Goal: Use online tool/utility: Utilize a website feature to perform a specific function

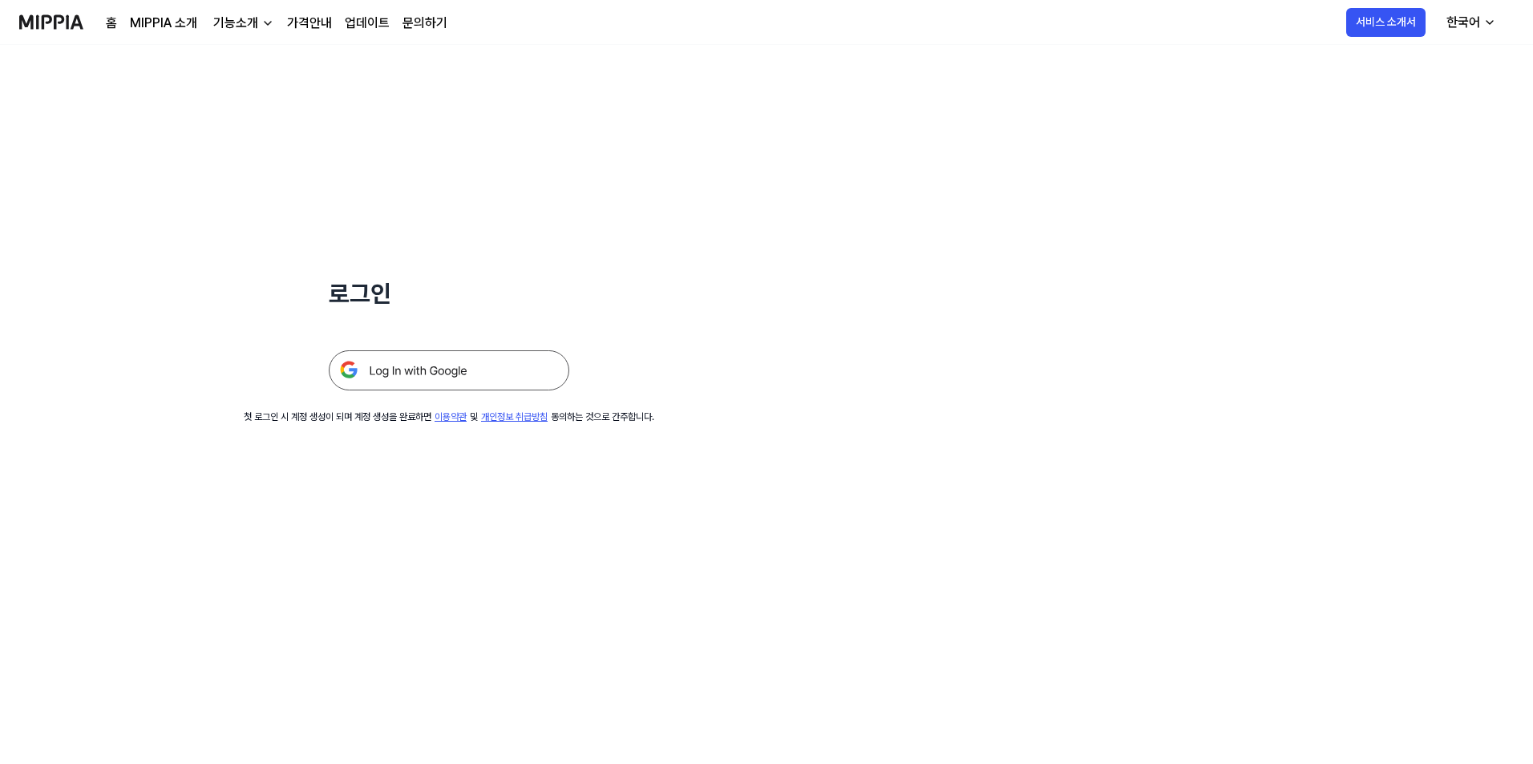
click at [476, 375] on img at bounding box center [449, 370] width 241 height 40
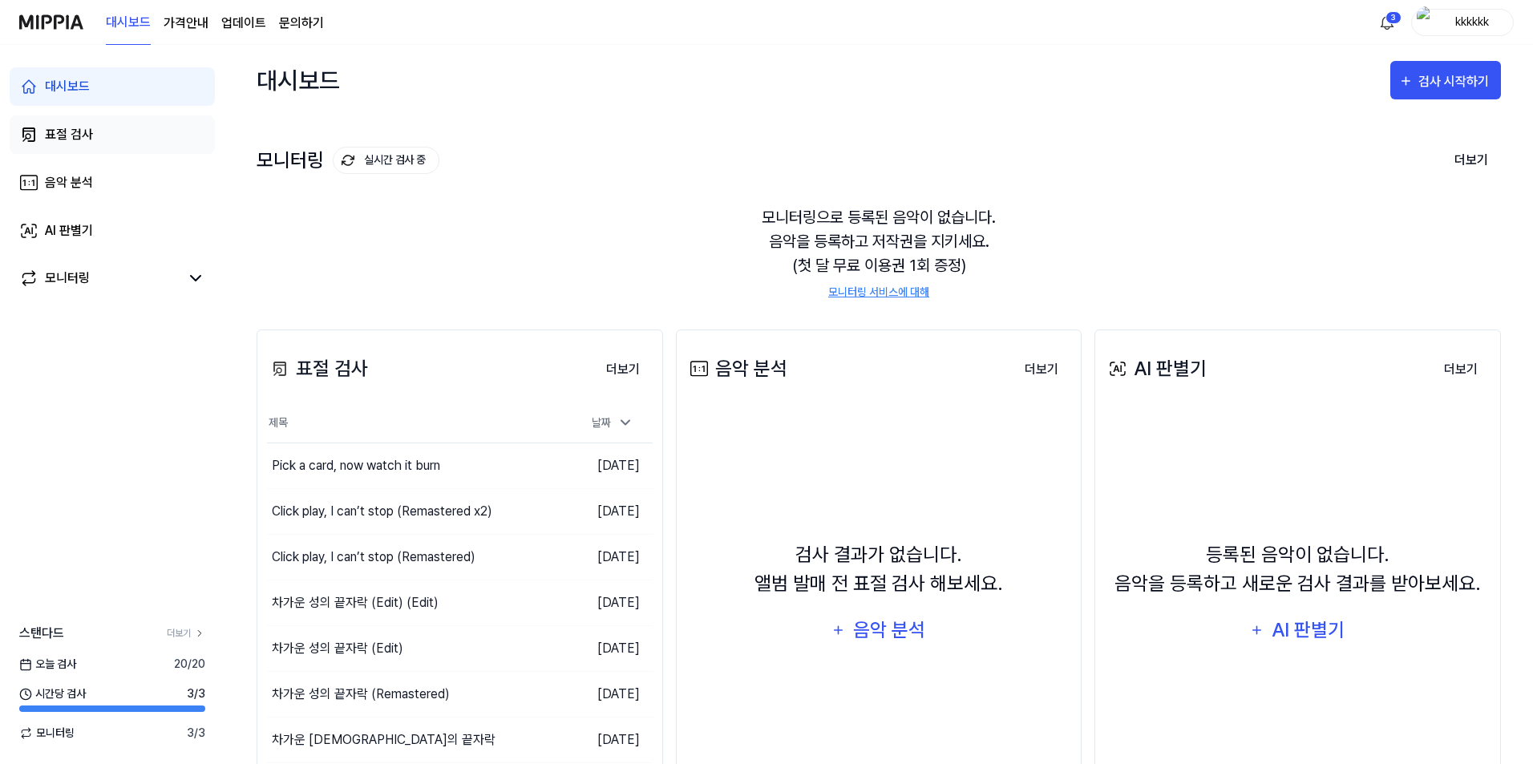
click at [113, 140] on link "표절 검사" at bounding box center [112, 134] width 205 height 38
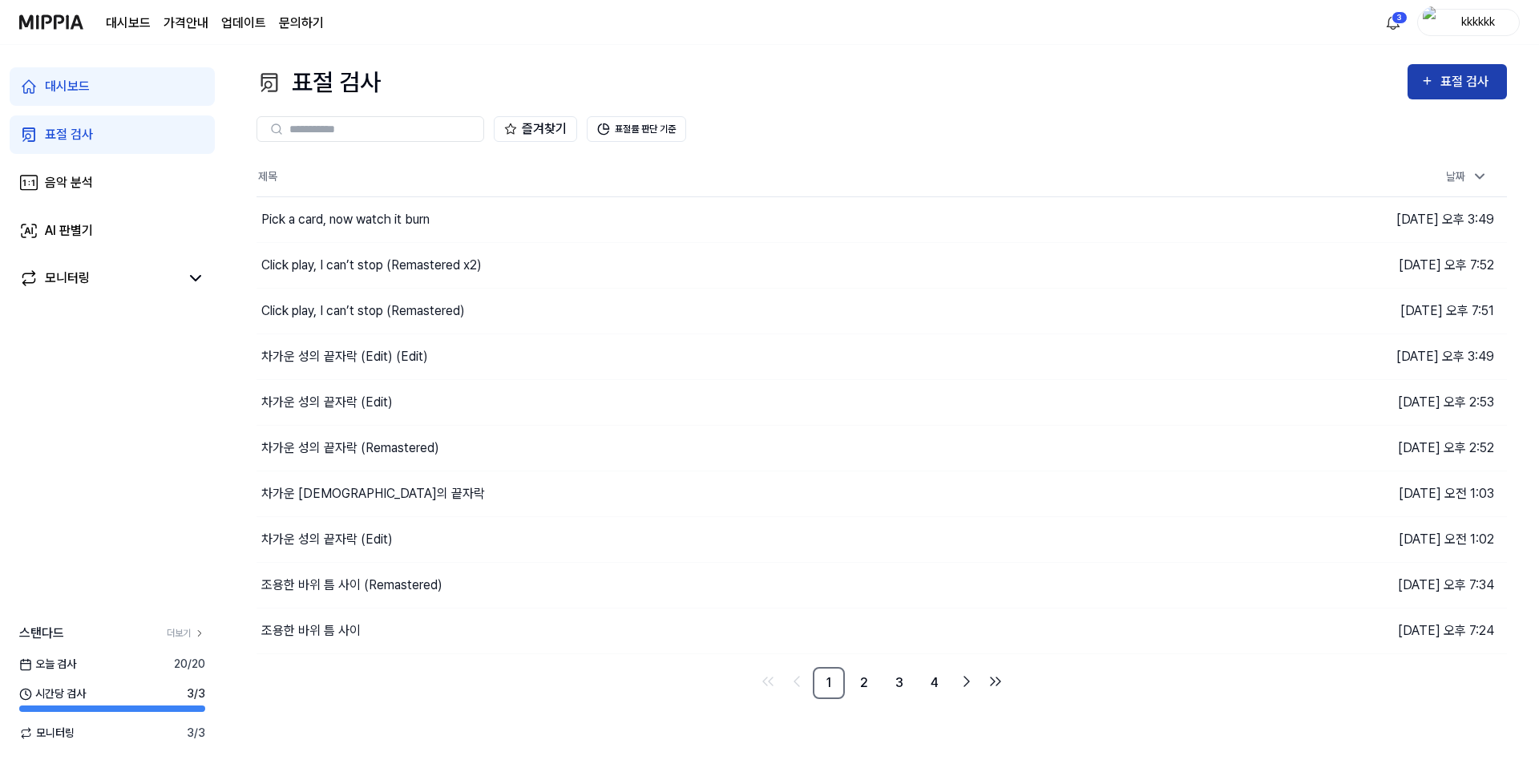
click at [1455, 88] on div "표절 검사" at bounding box center [1468, 81] width 54 height 21
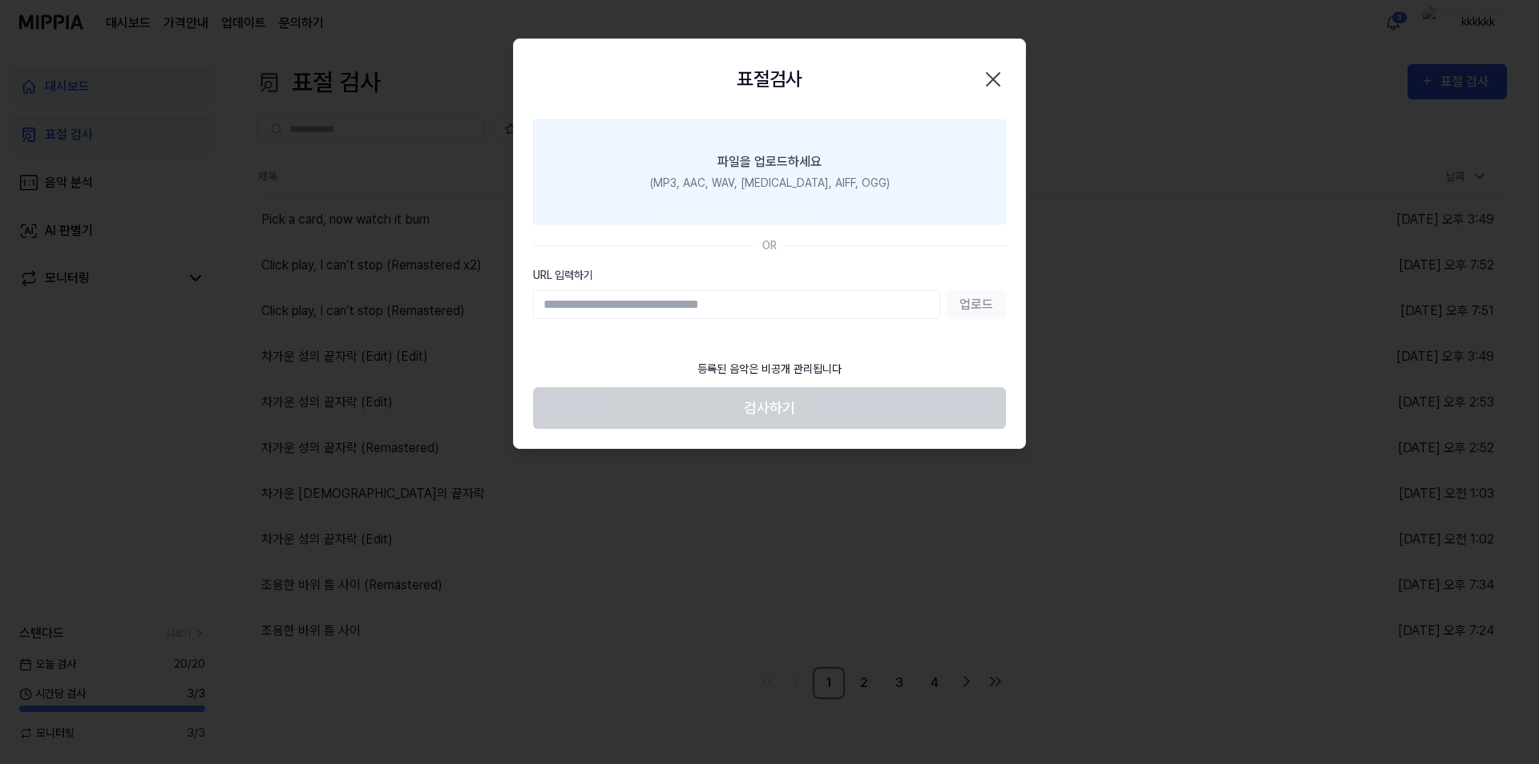
click at [803, 175] on div "(MP3, AAC, WAV, [MEDICAL_DATA], AIFF, OGG)" at bounding box center [770, 183] width 240 height 17
click at [0, 0] on input "파일을 업로드하세요 (MP3, AAC, WAV, [MEDICAL_DATA], AIFF, OGG)" at bounding box center [0, 0] width 0 height 0
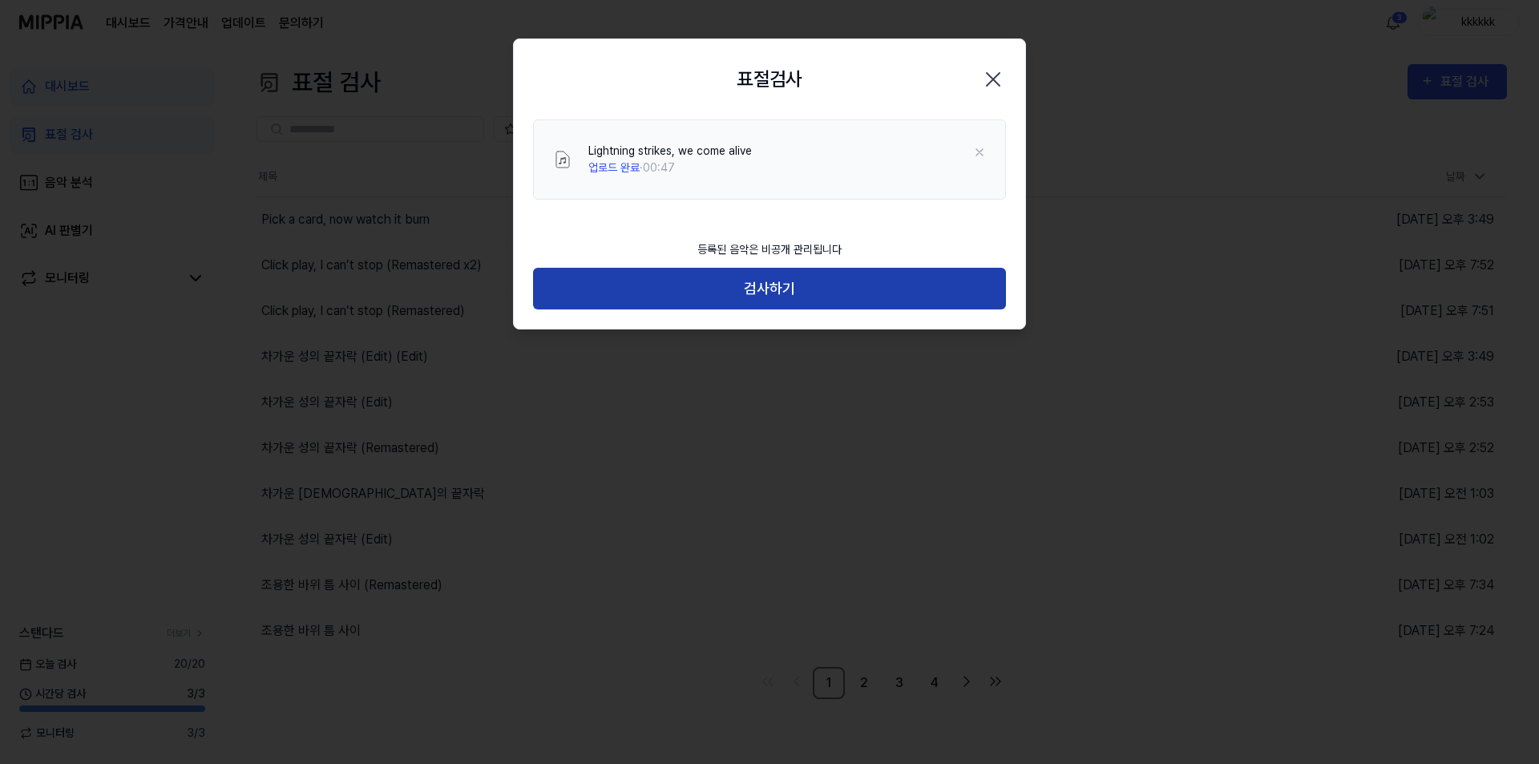
click at [829, 288] on button "검사하기" at bounding box center [769, 289] width 473 height 42
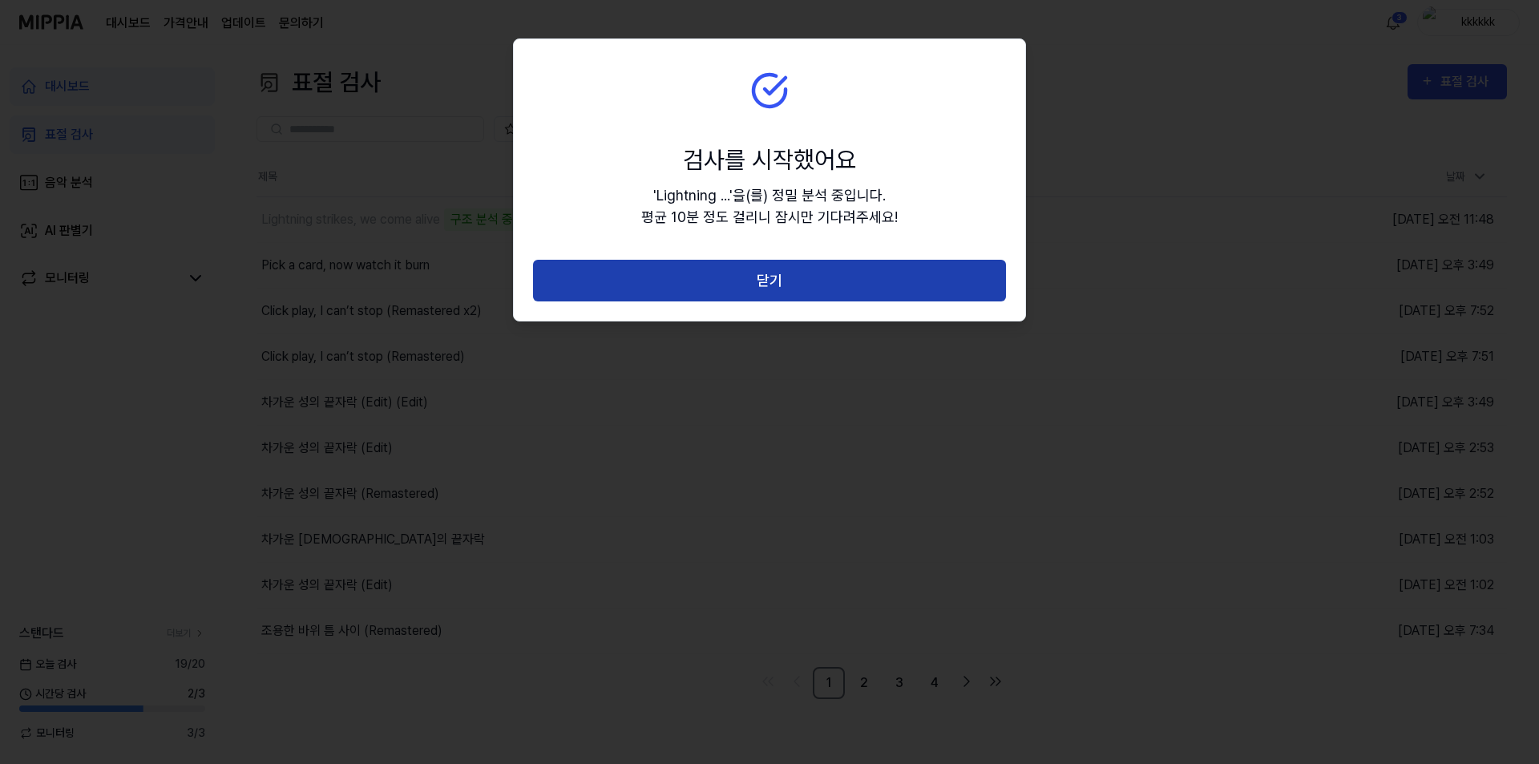
click at [859, 299] on button "닫기" at bounding box center [769, 281] width 473 height 42
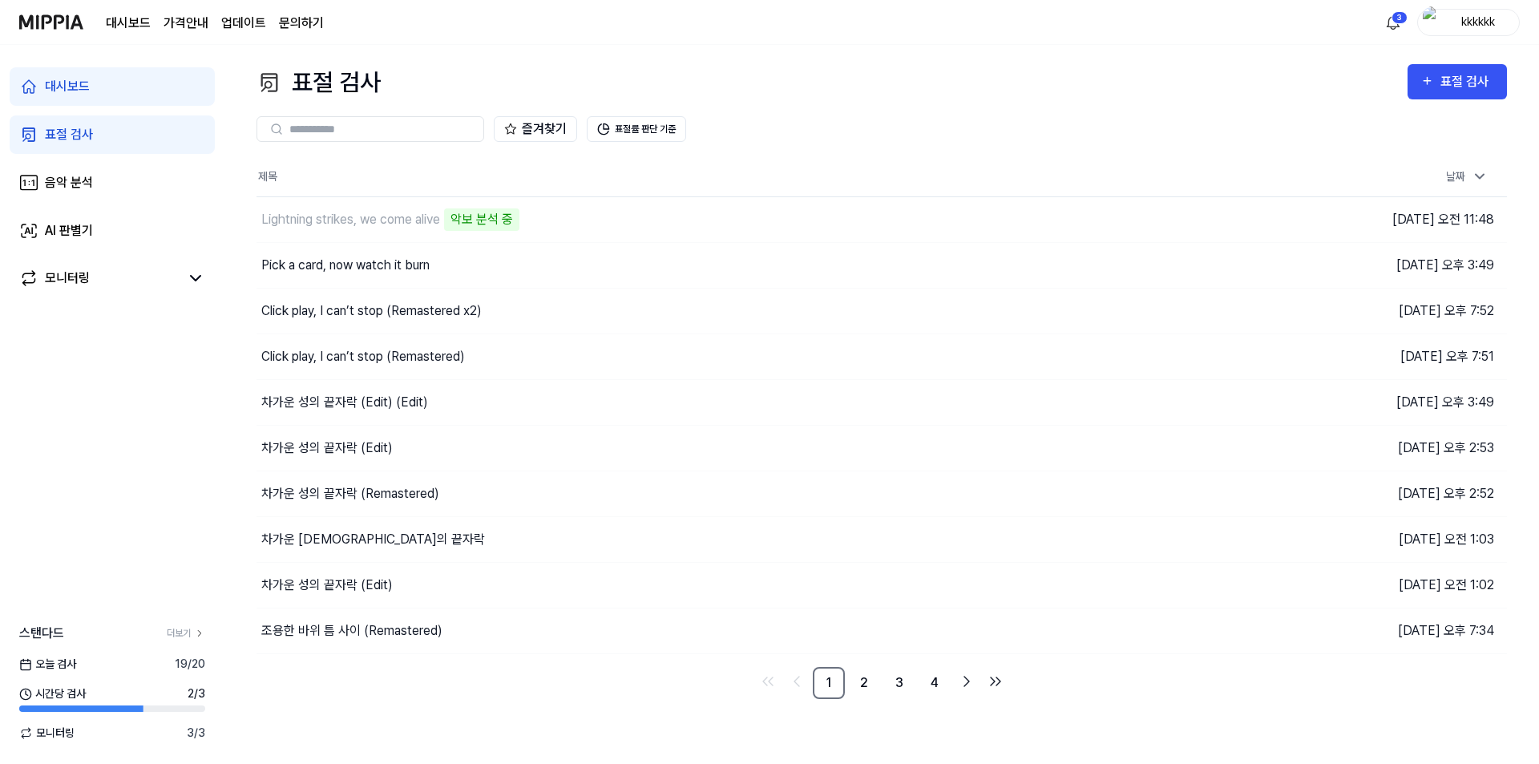
click at [1006, 119] on div "즐겨찾기 표절률 판단 기준" at bounding box center [882, 129] width 1251 height 26
click at [1095, 219] on button "이동하기" at bounding box center [1095, 220] width 58 height 26
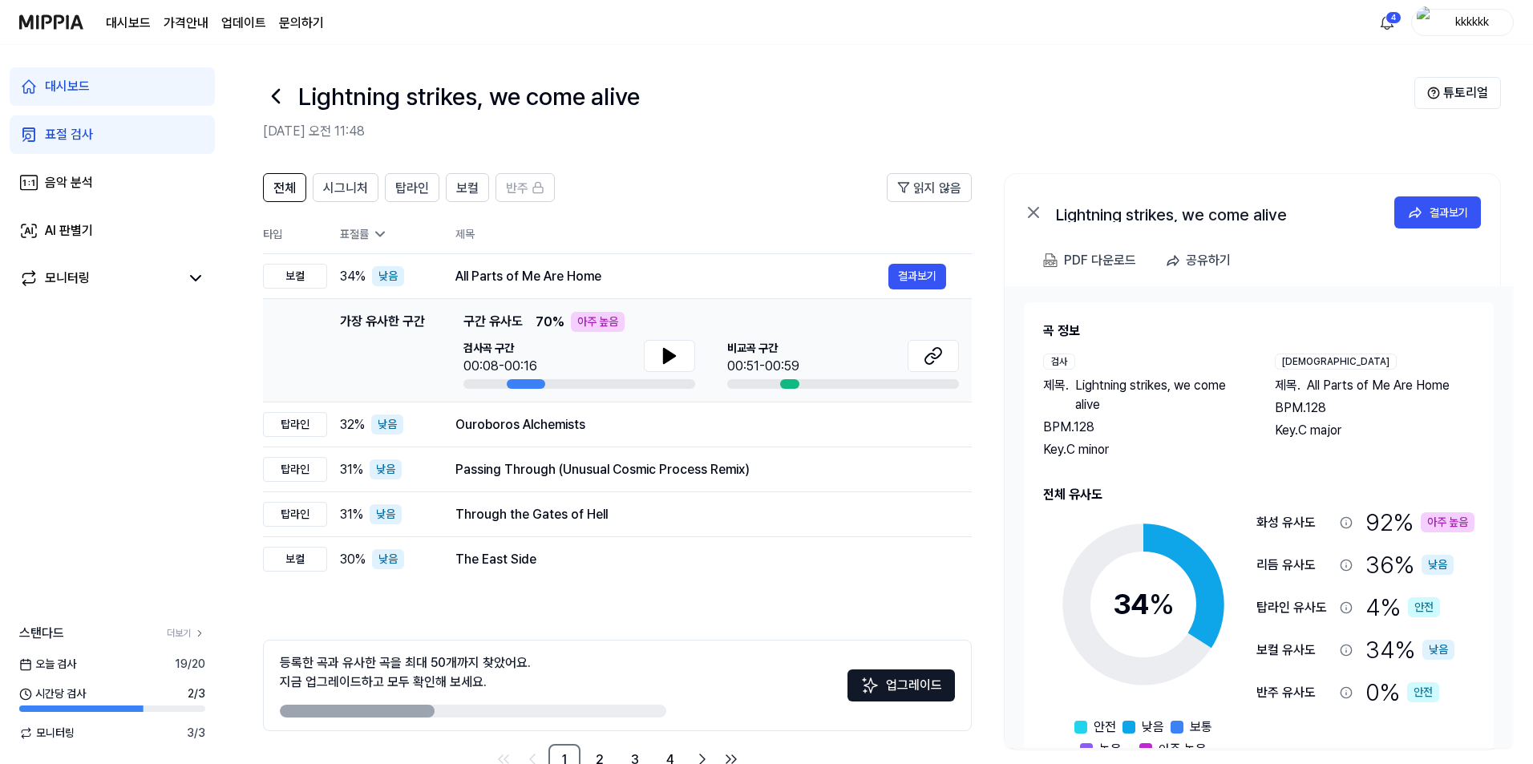
drag, startPoint x: 1207, startPoint y: 43, endPoint x: 1199, endPoint y: 45, distance: 8.2
click at [1206, 43] on div "대시보드 가격안내 업데이트 문의하기 4 kkkkkk" at bounding box center [766, 22] width 1494 height 44
